Goal: Download file/media

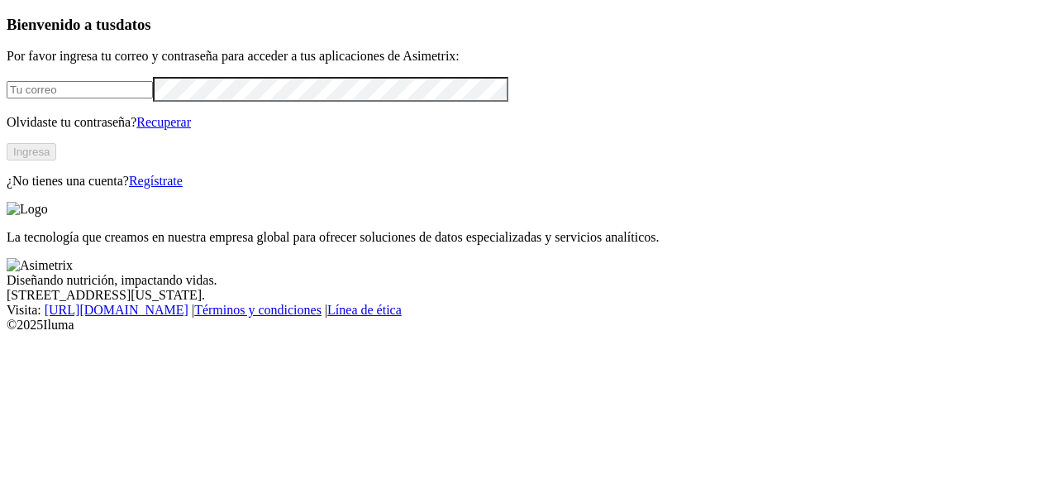
type input "[EMAIL_ADDRESS][DOMAIN_NAME]"
click at [56, 160] on button "Ingresa" at bounding box center [32, 151] width 50 height 17
